Goal: Transaction & Acquisition: Purchase product/service

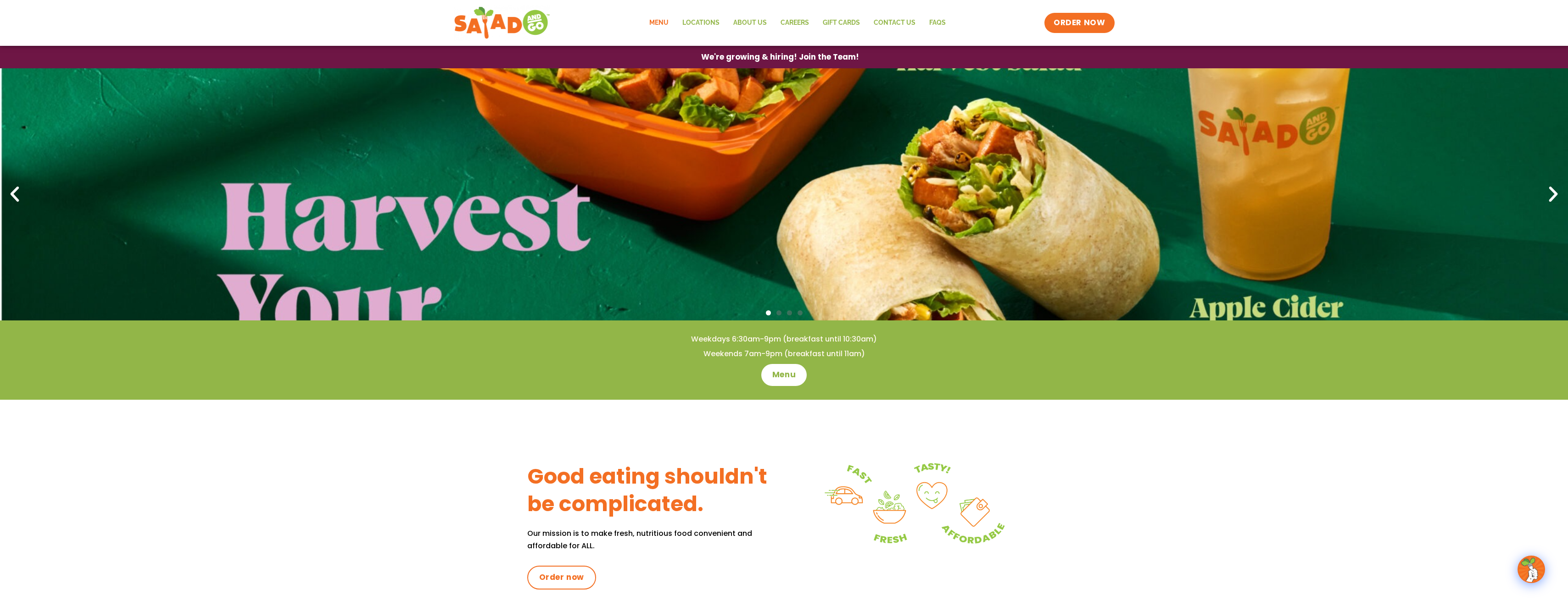
click at [664, 20] on link "Menu" at bounding box center [659, 23] width 33 height 21
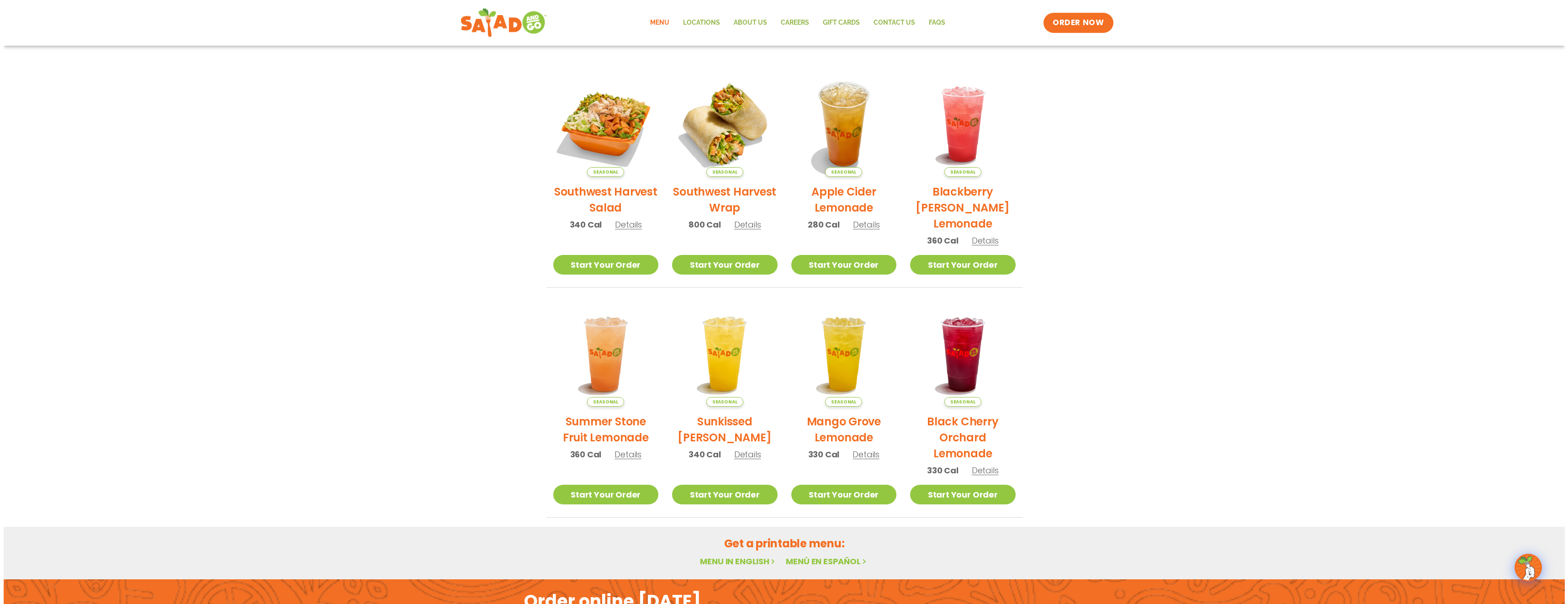
scroll to position [183, 0]
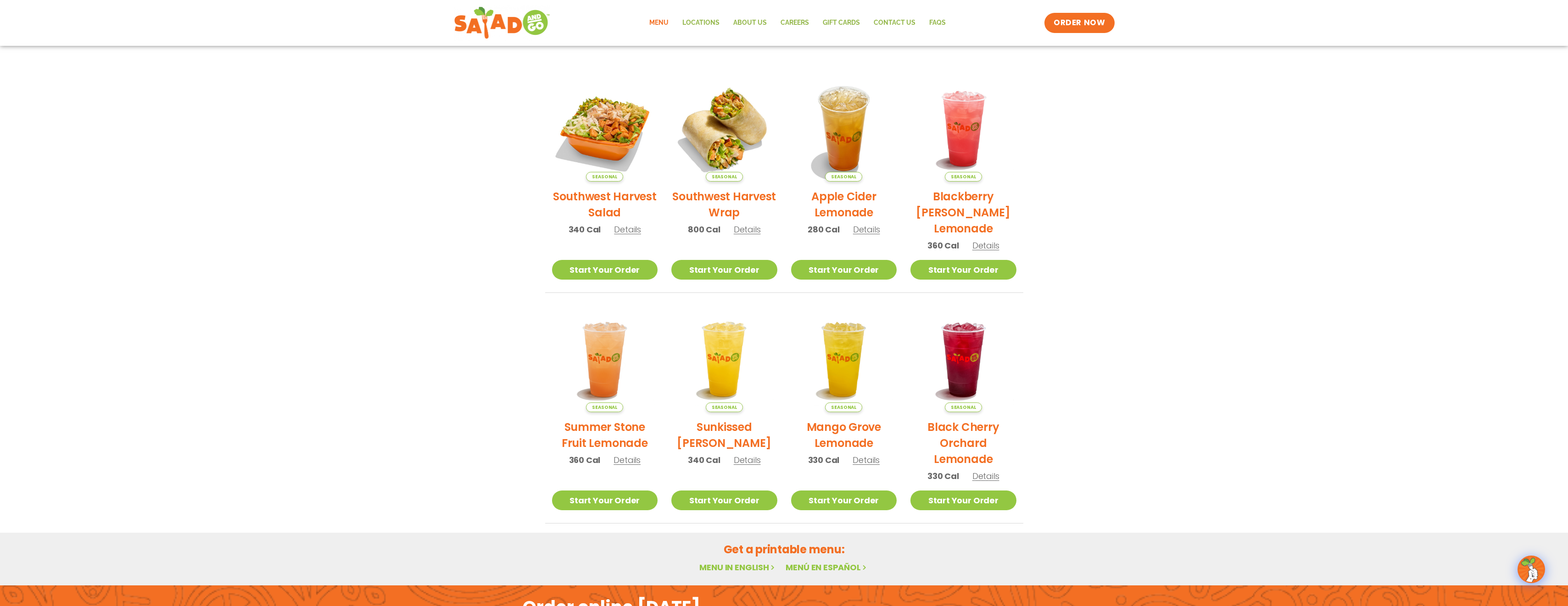
click at [585, 152] on img at bounding box center [605, 128] width 106 height 106
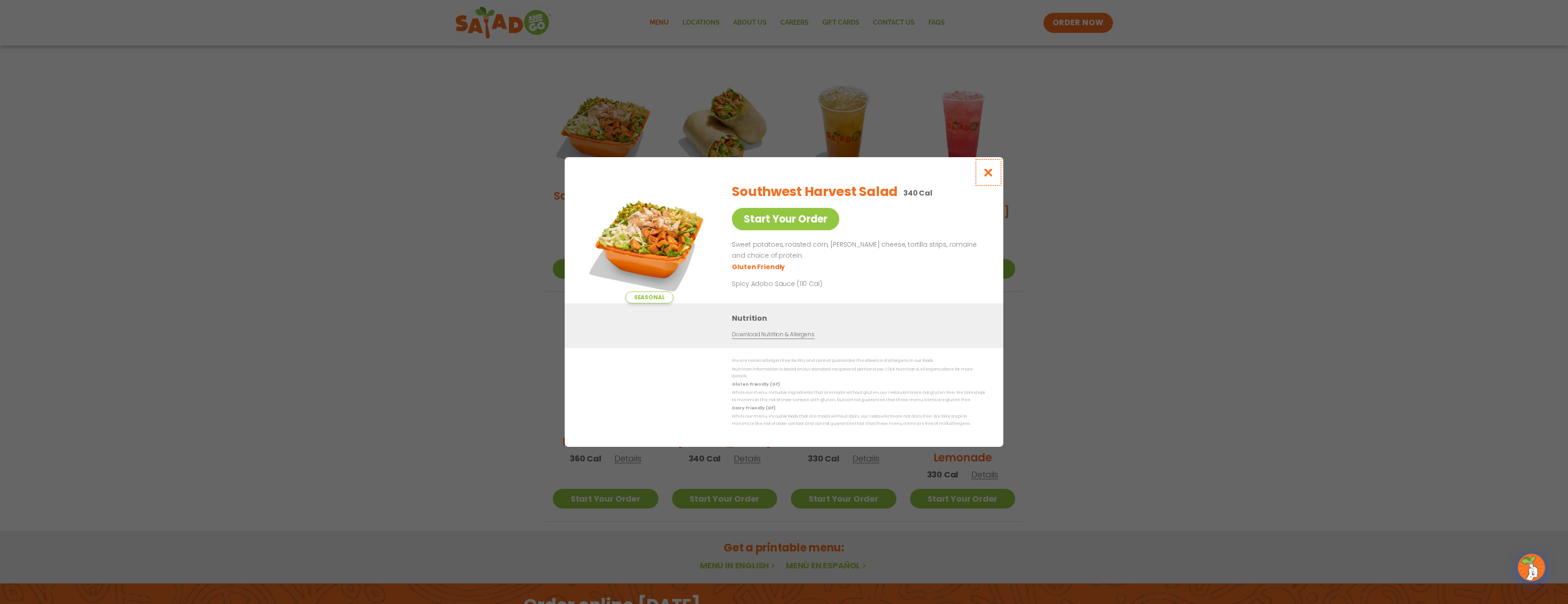
click at [985, 169] on button "Close modal" at bounding box center [988, 172] width 30 height 30
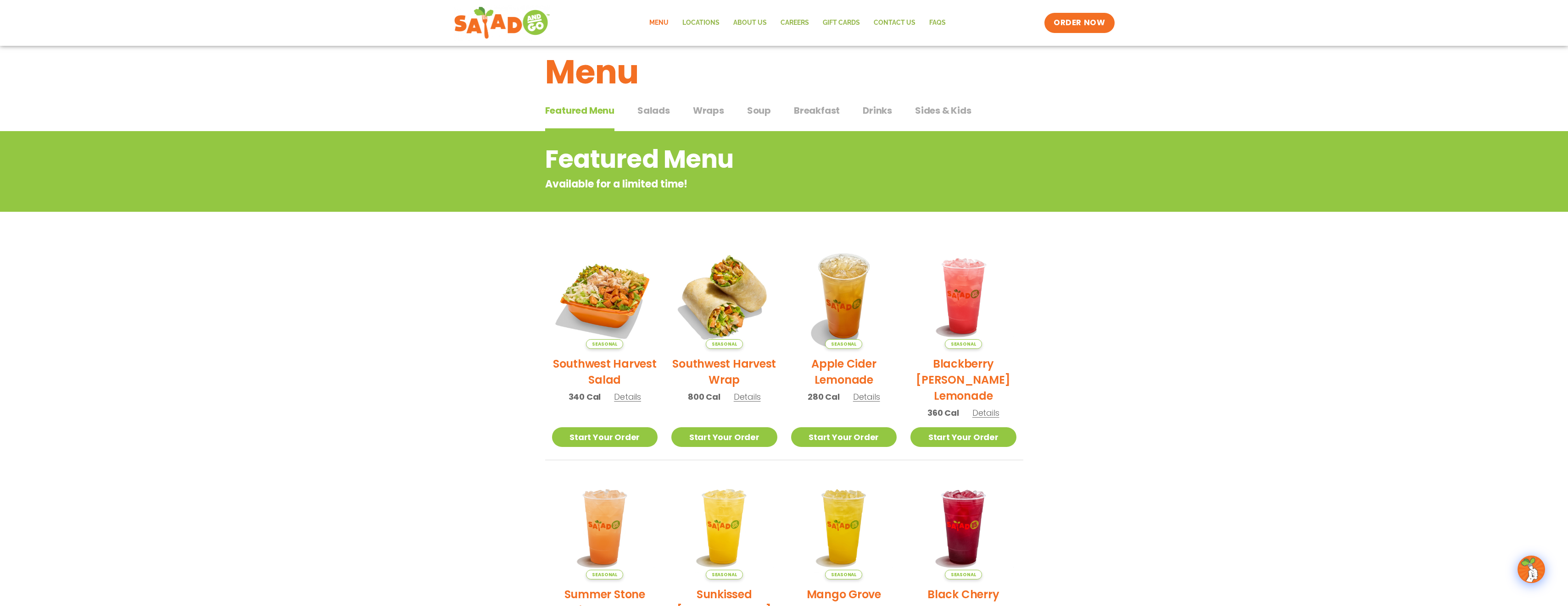
scroll to position [0, 0]
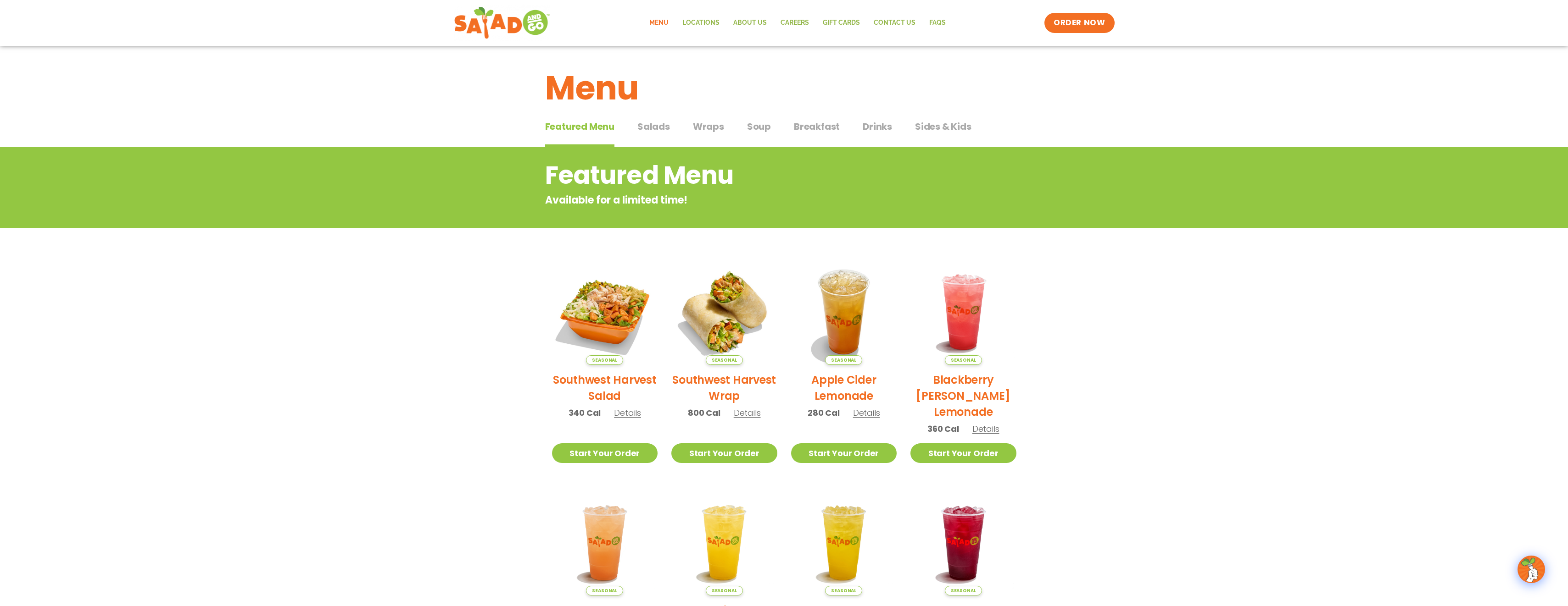
click at [661, 126] on span "Salads" at bounding box center [653, 126] width 32 height 14
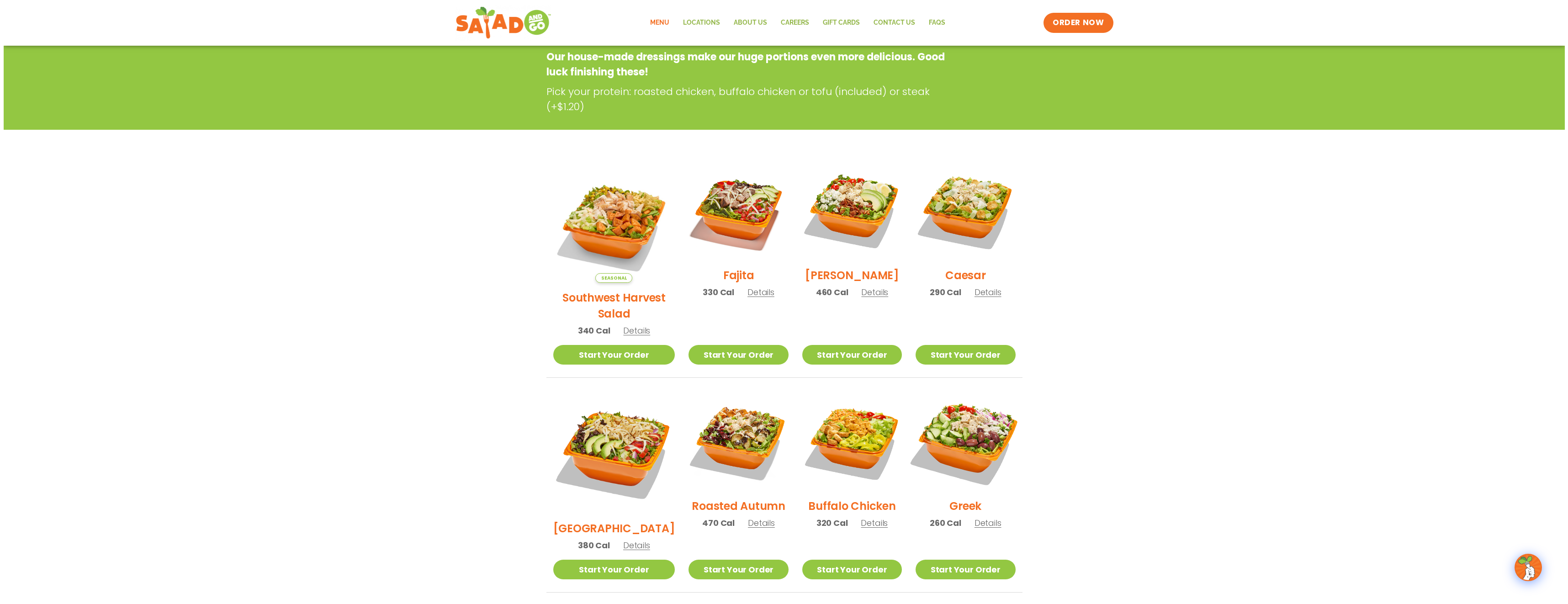
scroll to position [137, 0]
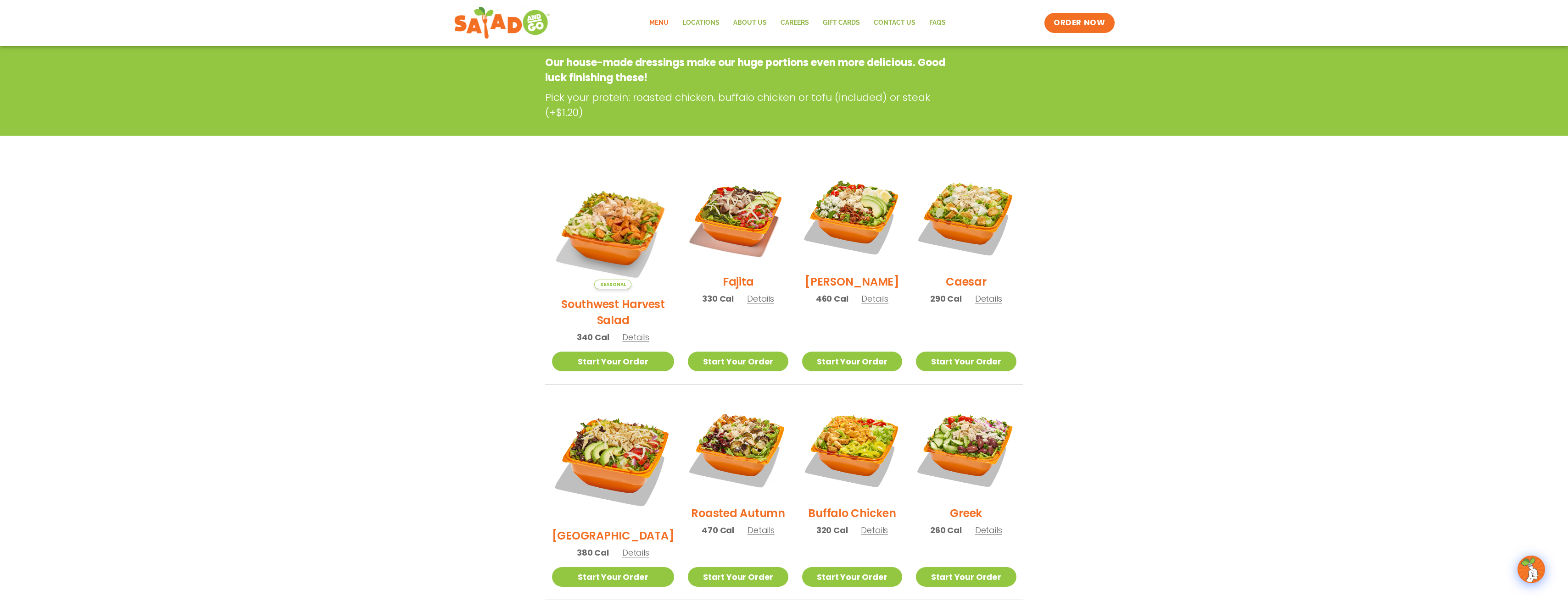
click at [861, 304] on span "Details" at bounding box center [875, 299] width 27 height 12
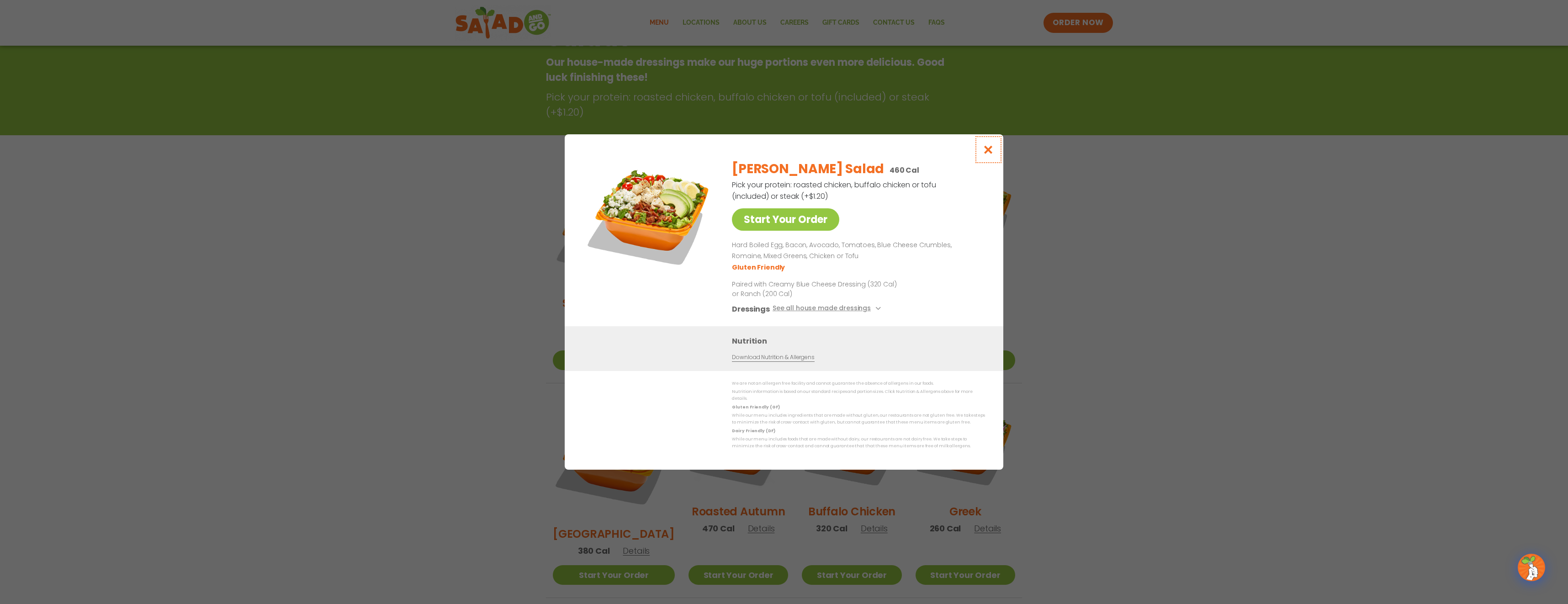
click at [985, 153] on icon "Close modal" at bounding box center [989, 150] width 12 height 10
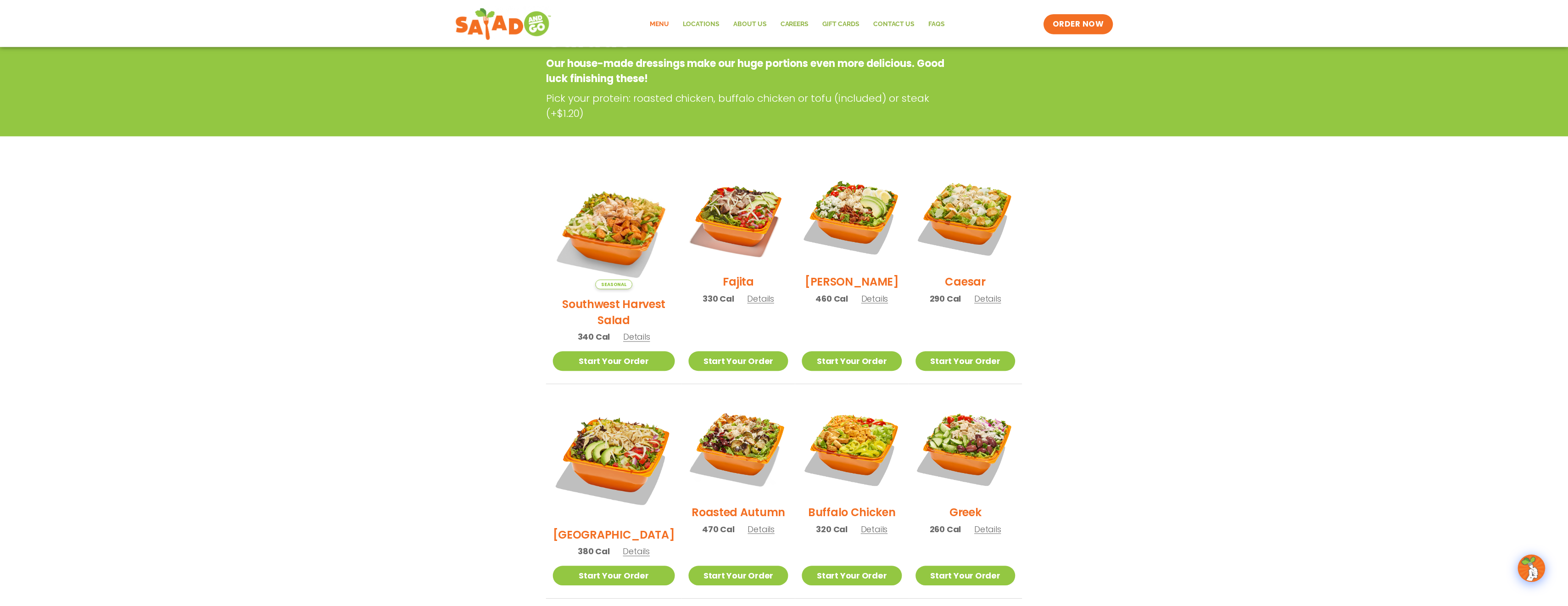
scroll to position [147, 0]
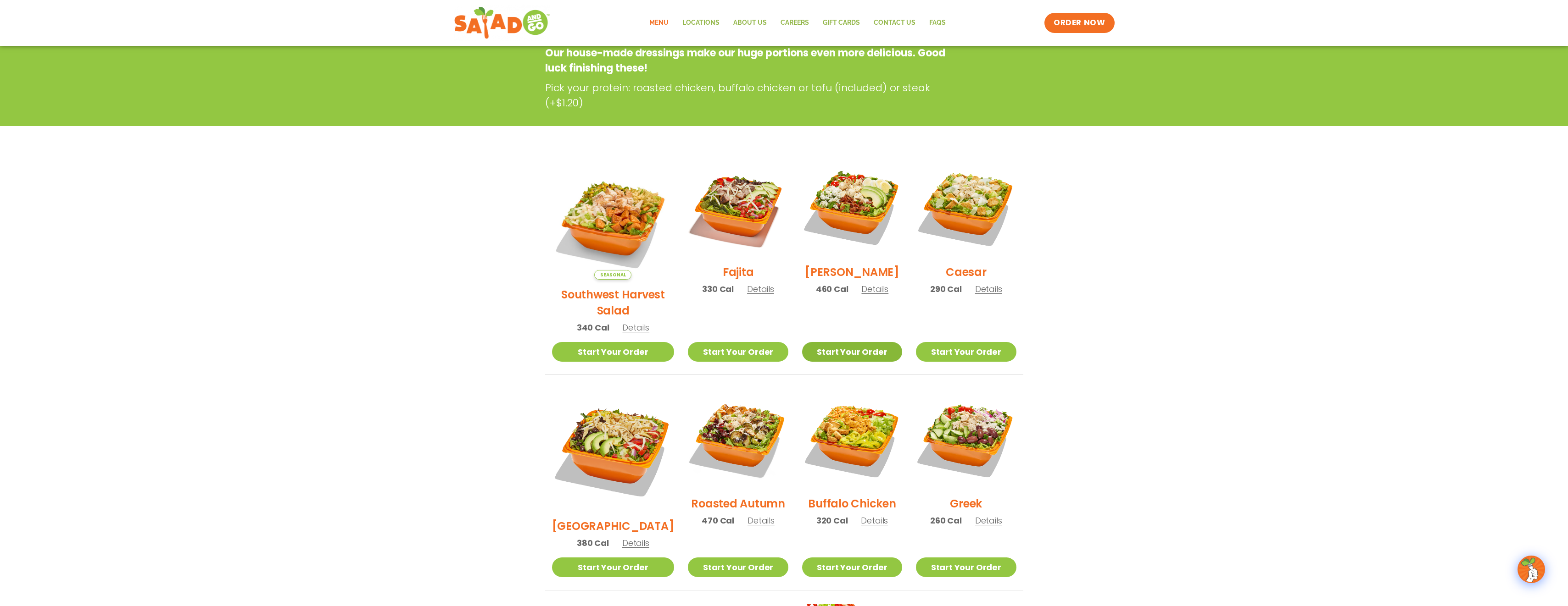
click at [836, 342] on link "Start Your Order" at bounding box center [852, 352] width 100 height 20
